Goal: Task Accomplishment & Management: Use online tool/utility

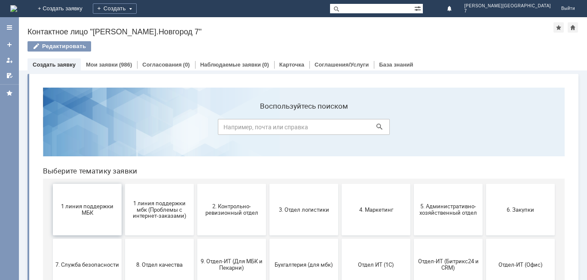
click at [115, 213] on span "1 линия поддержки МБК" at bounding box center [87, 209] width 64 height 13
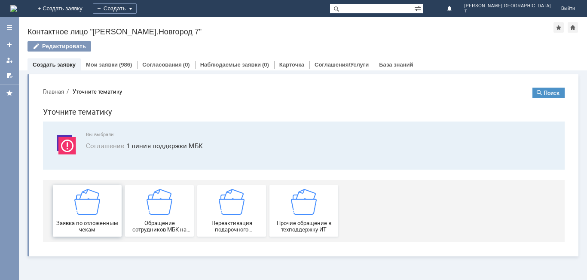
click at [81, 214] on img at bounding box center [87, 202] width 26 height 26
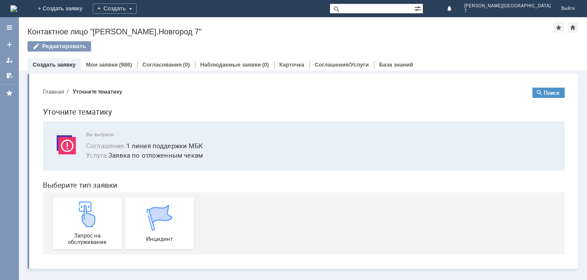
click at [81, 214] on img at bounding box center [87, 214] width 26 height 26
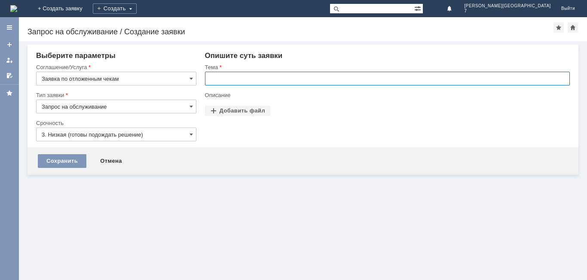
click at [297, 78] on input "text" at bounding box center [387, 79] width 365 height 14
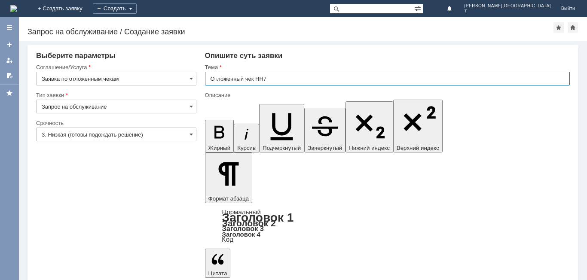
type input "Отложенный чек НН7"
